Goal: Information Seeking & Learning: Learn about a topic

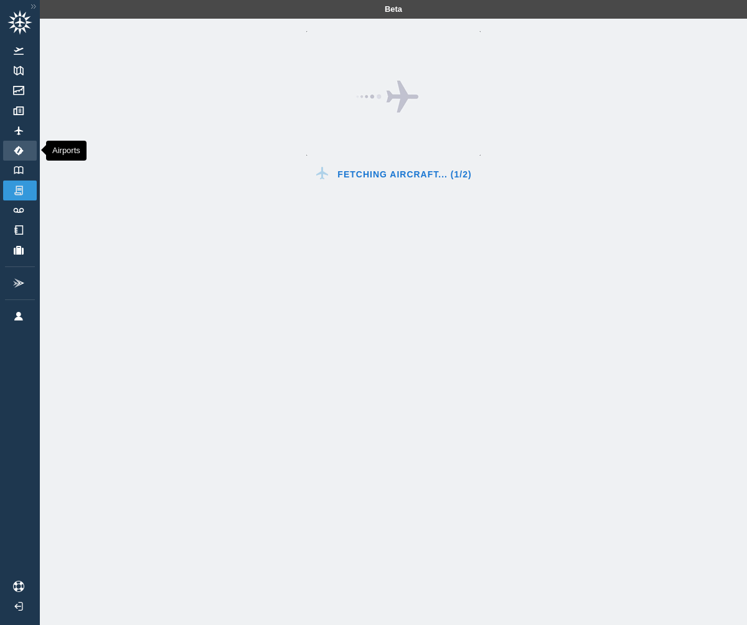
click at [21, 152] on img at bounding box center [19, 151] width 14 height 10
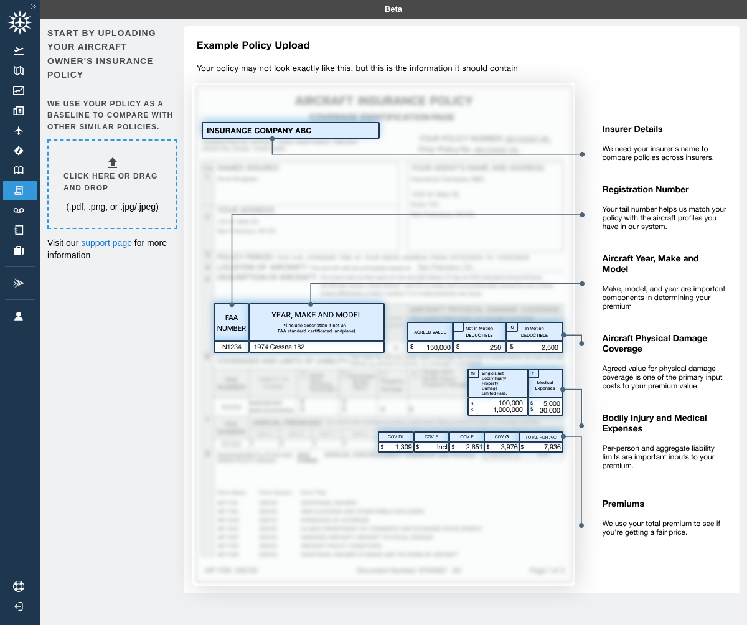
click at [34, 7] on img at bounding box center [33, 6] width 12 height 11
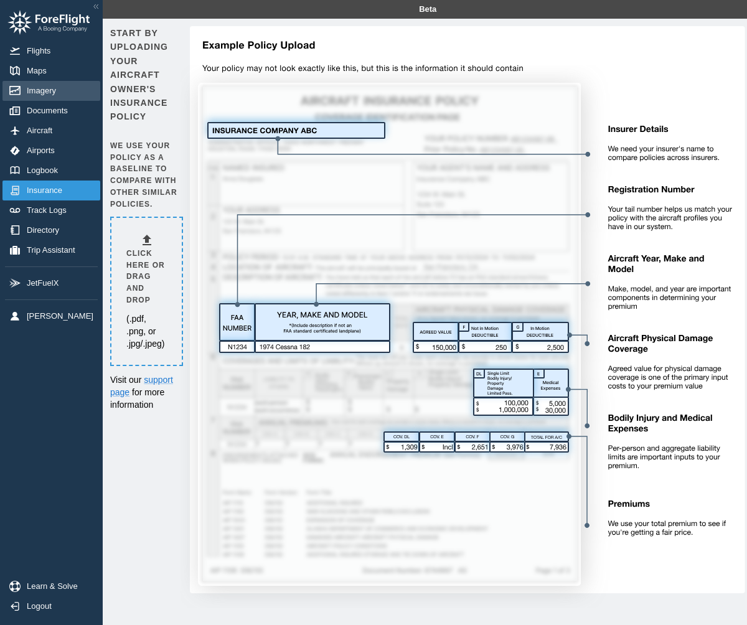
click at [42, 90] on span "Imagery" at bounding box center [44, 91] width 34 height 10
